Goal: Task Accomplishment & Management: Manage account settings

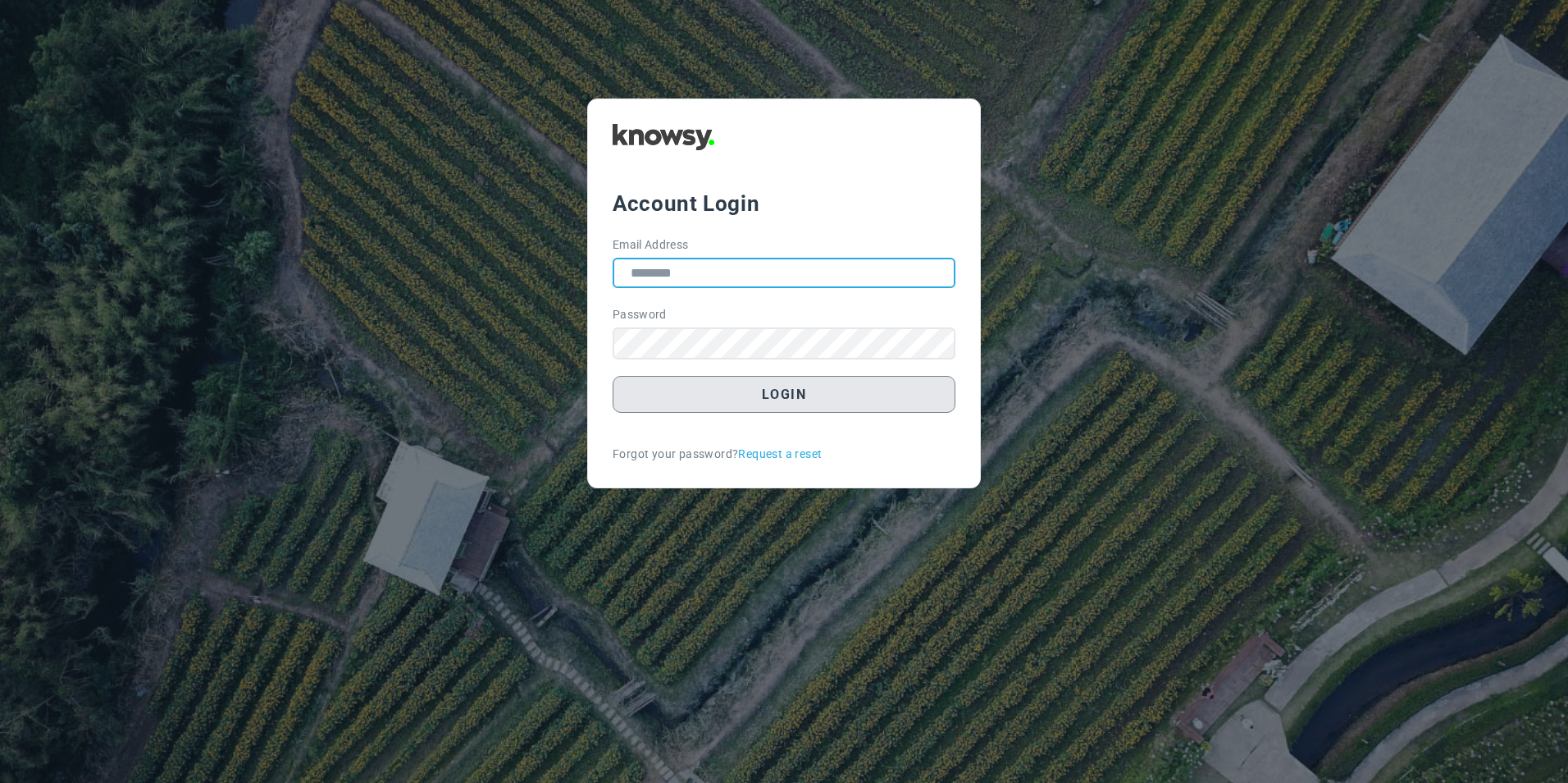
type input "**********"
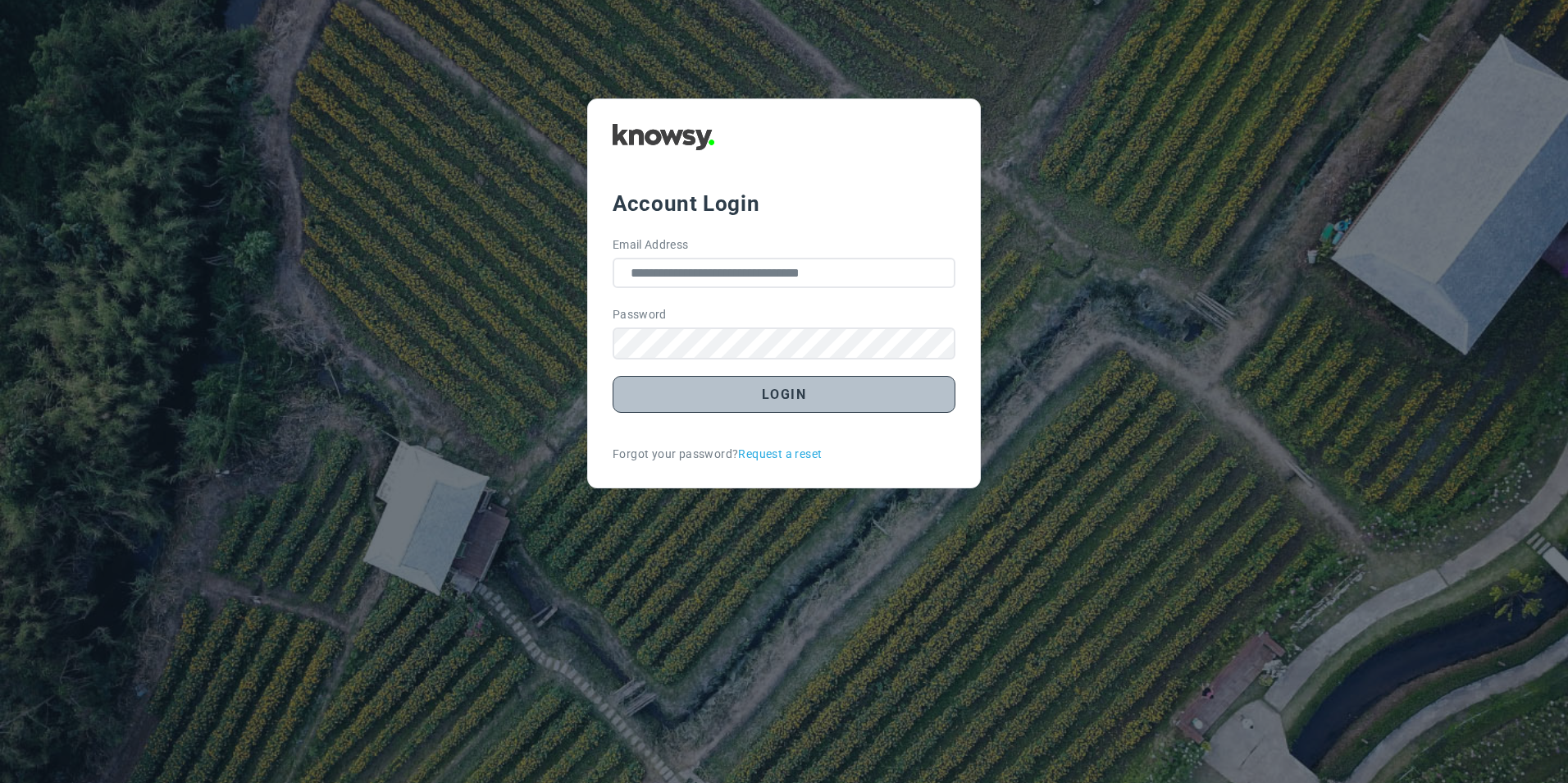
click at [747, 396] on button "Login" at bounding box center [784, 394] width 342 height 37
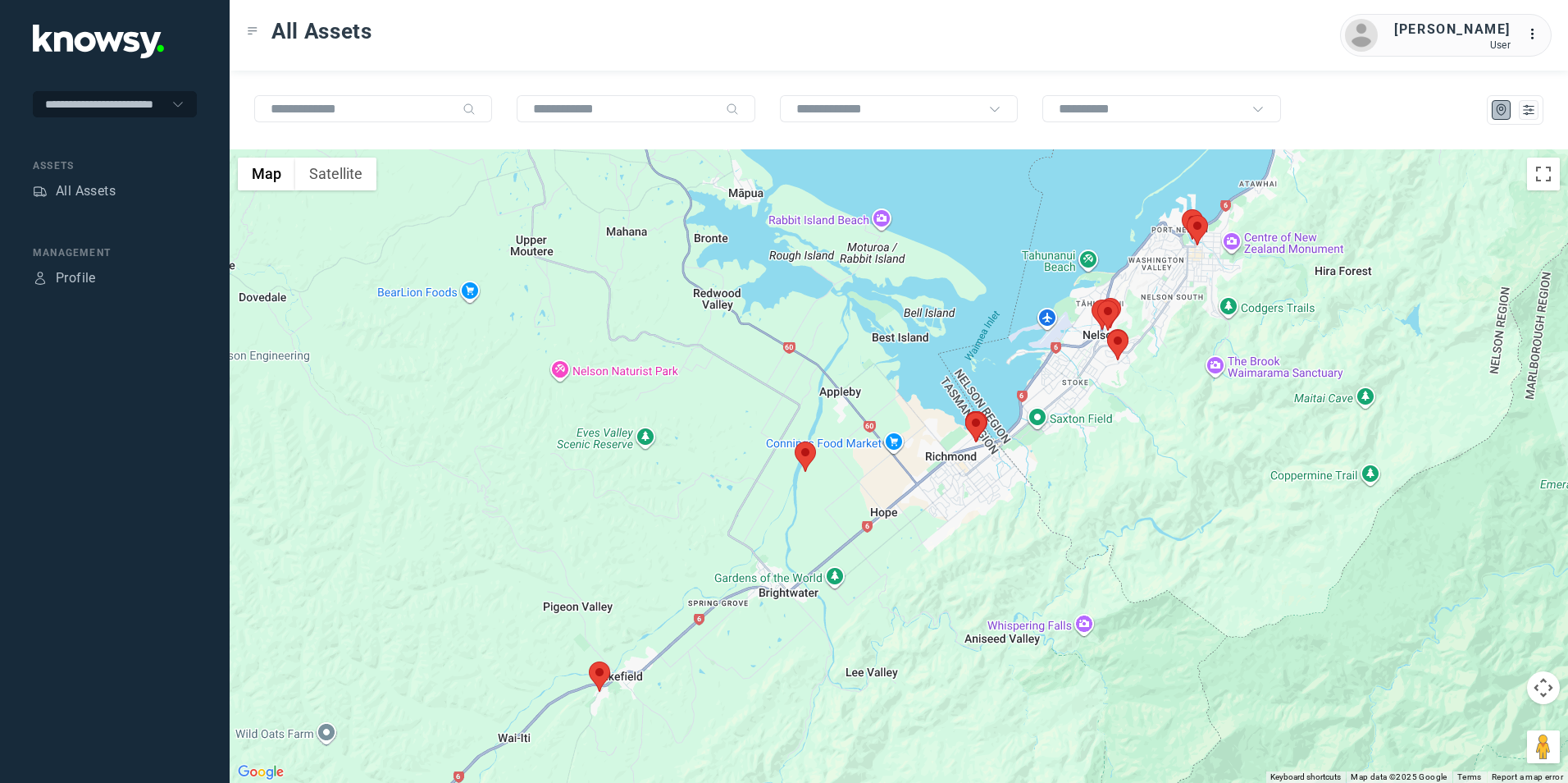
click at [601, 674] on img at bounding box center [599, 676] width 21 height 30
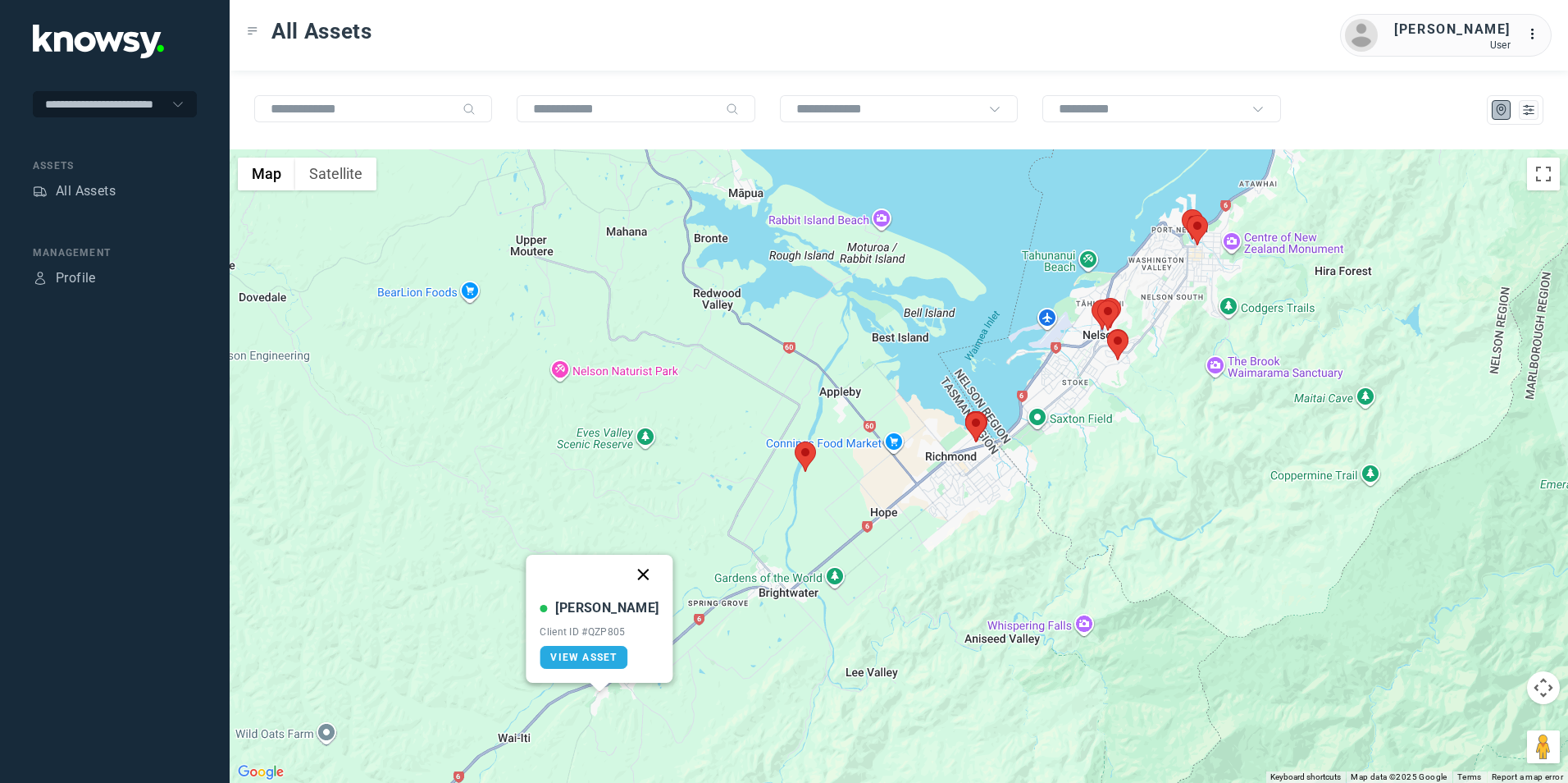
click at [624, 568] on button "Close" at bounding box center [643, 574] width 40 height 40
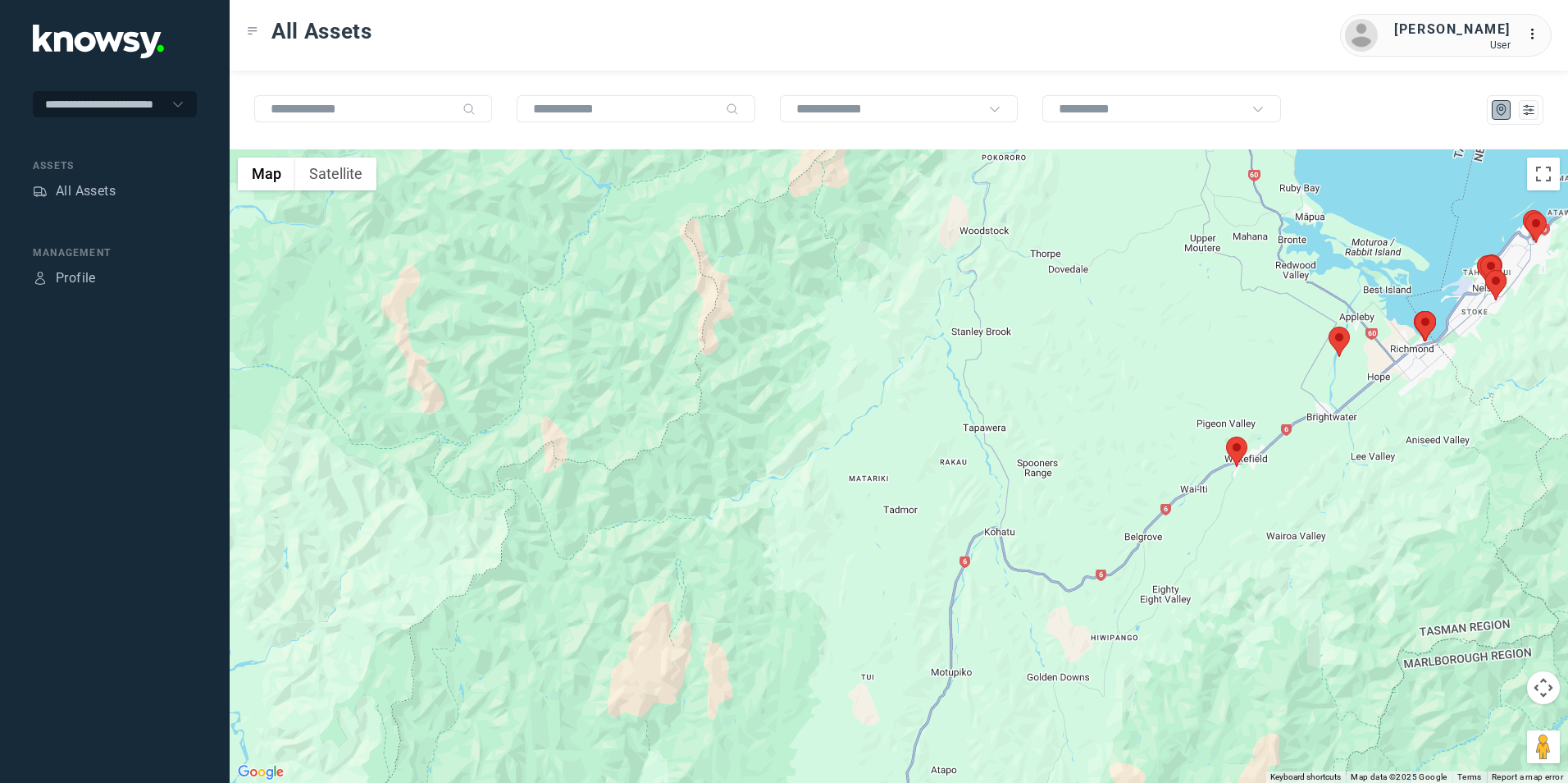
drag, startPoint x: 1190, startPoint y: 533, endPoint x: 1129, endPoint y: 563, distance: 68.0
click at [1143, 556] on div "To navigate, press the arrow keys." at bounding box center [899, 466] width 1338 height 633
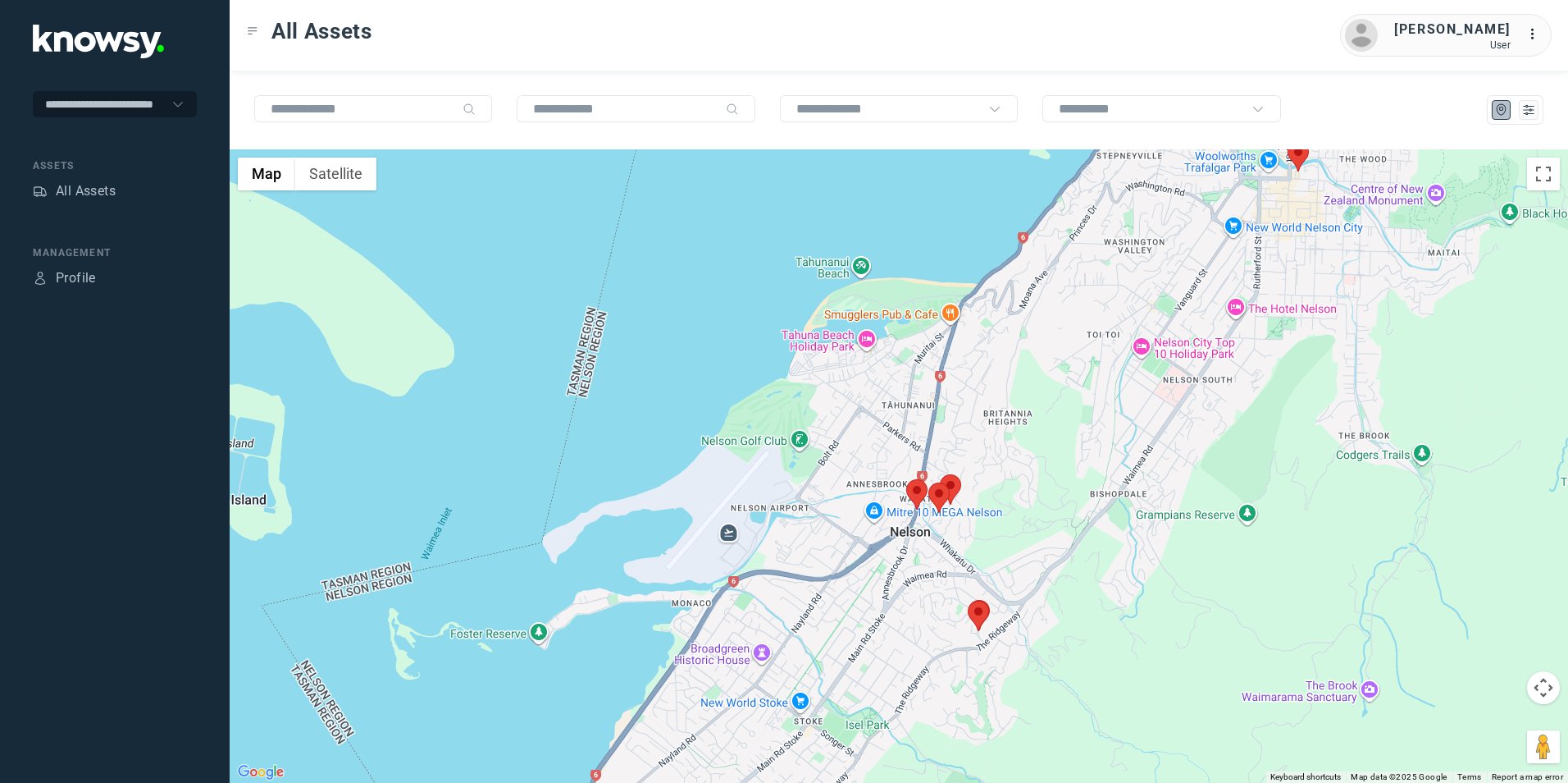
click at [982, 614] on img at bounding box center [977, 615] width 21 height 30
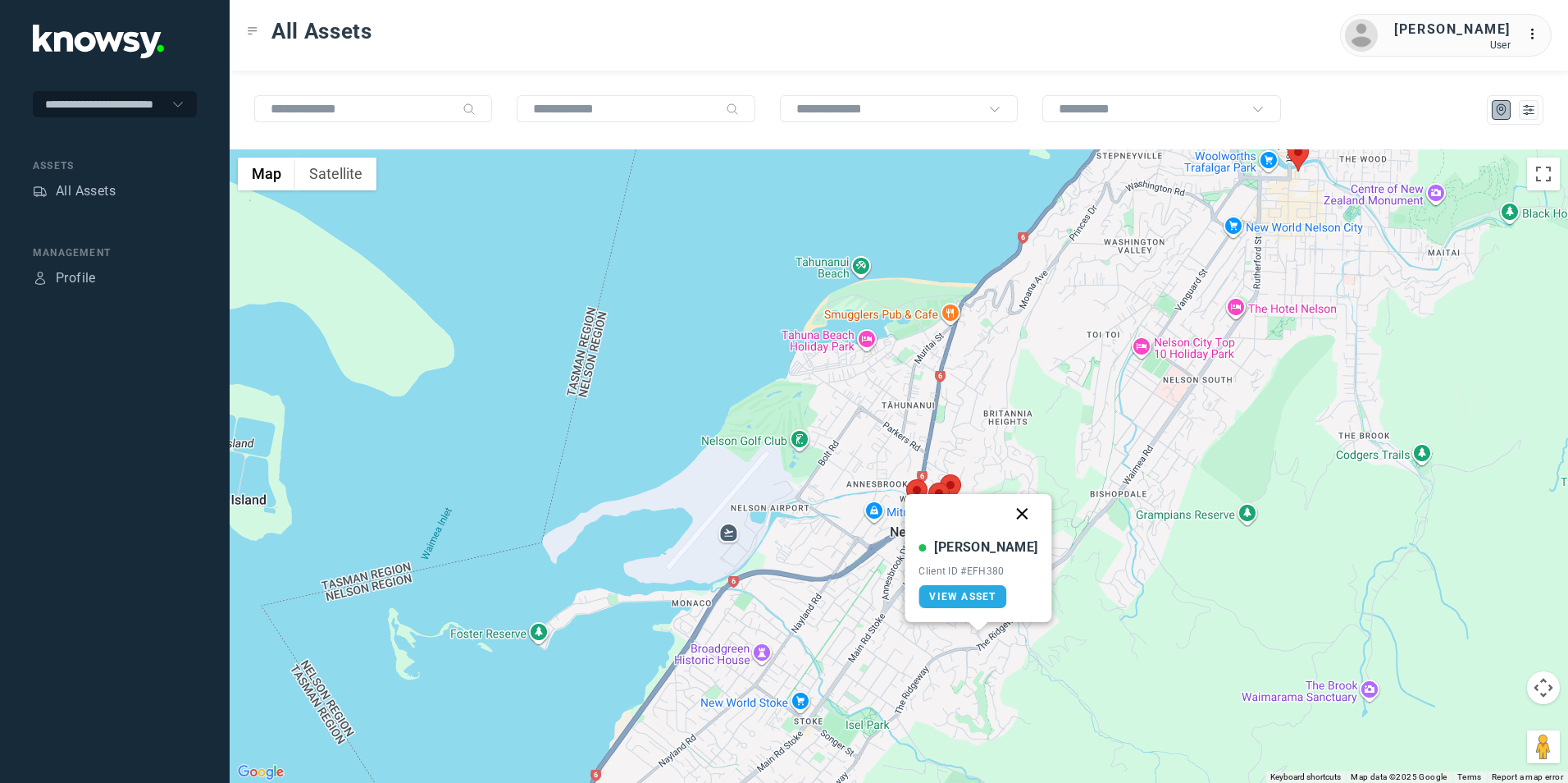
click at [1007, 514] on button "Close" at bounding box center [1023, 513] width 40 height 40
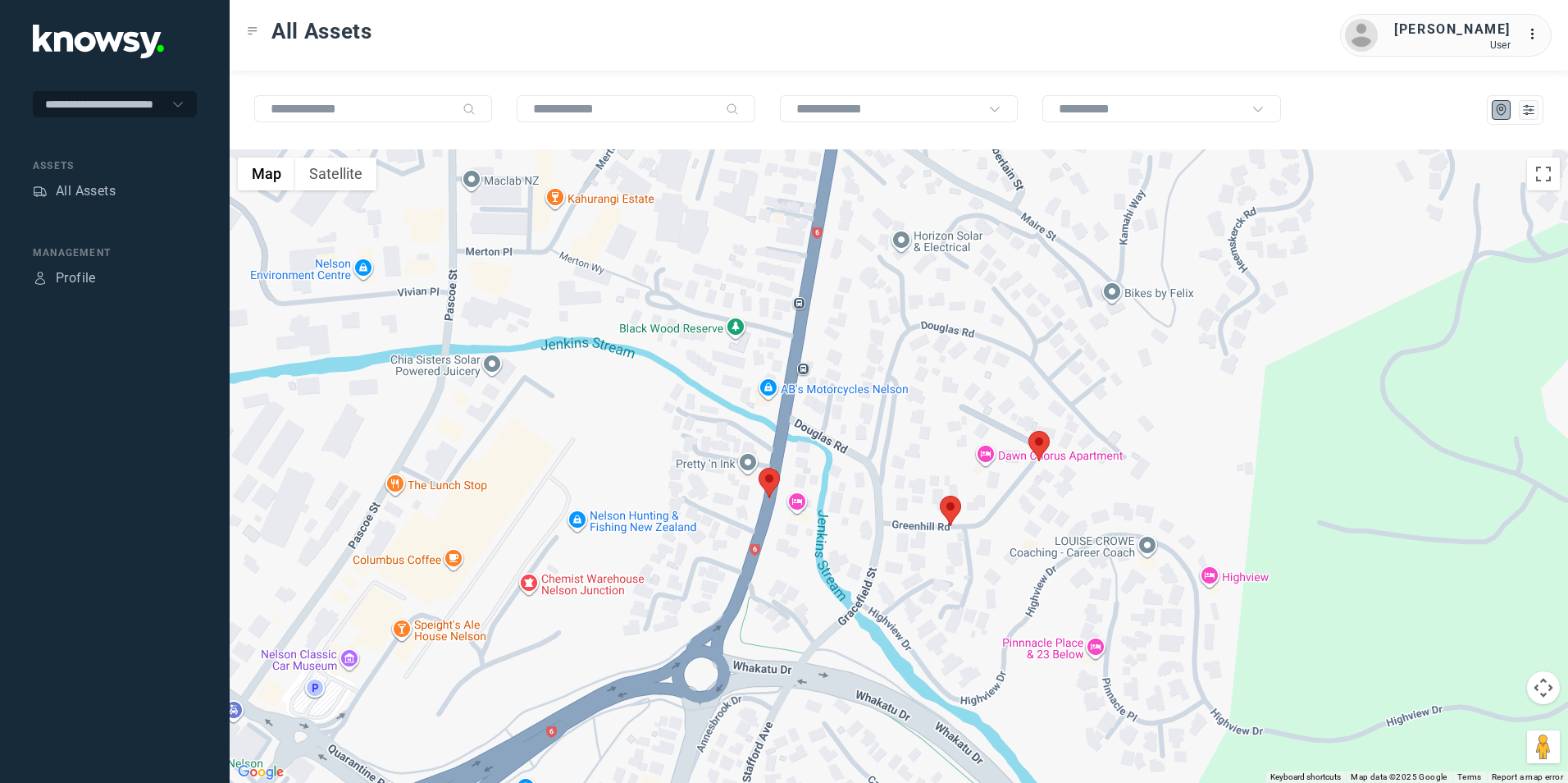
click at [770, 488] on img at bounding box center [769, 482] width 21 height 30
click at [803, 384] on button "Close" at bounding box center [813, 380] width 40 height 40
click at [950, 507] on img at bounding box center [950, 511] width 21 height 30
click at [977, 408] on button "Close" at bounding box center [986, 408] width 40 height 40
